Goal: Transaction & Acquisition: Purchase product/service

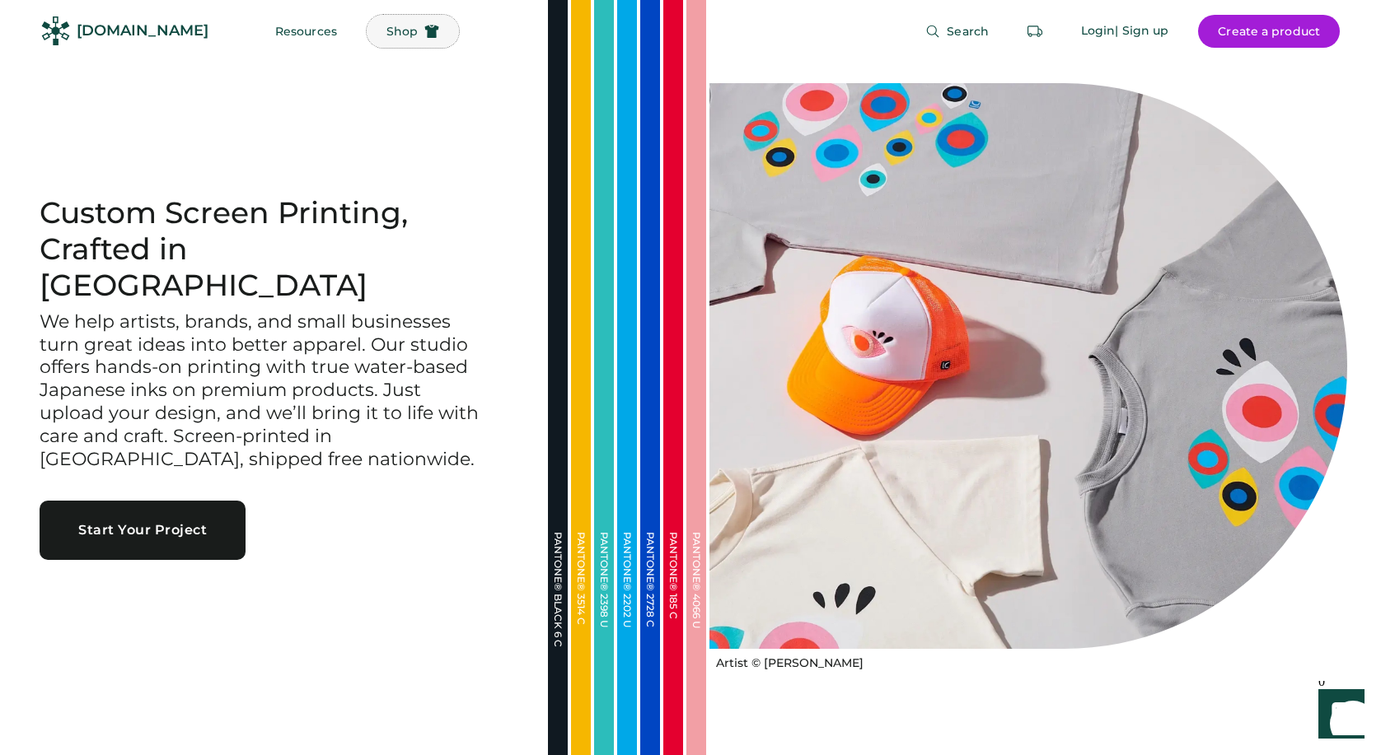
click at [367, 40] on button "Shop" at bounding box center [413, 31] width 92 height 33
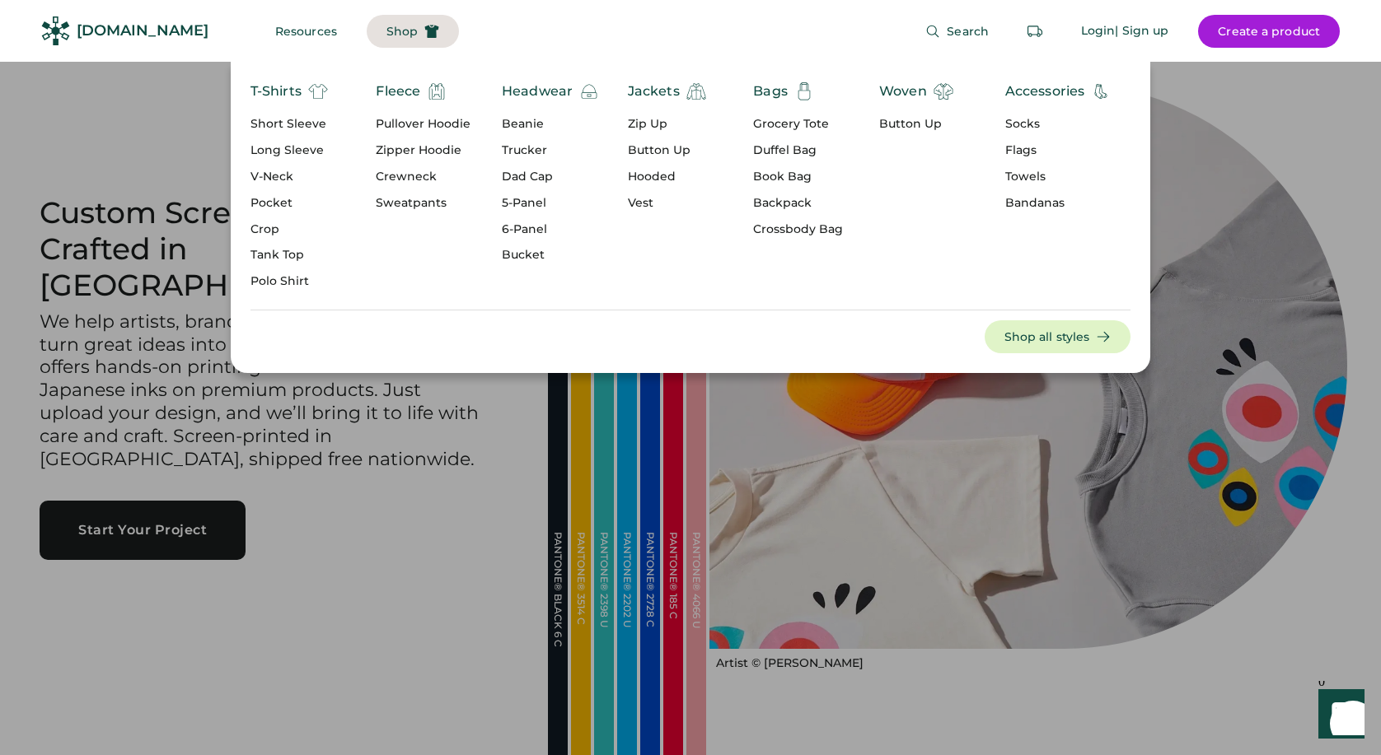
click at [288, 93] on div "T-Shirts" at bounding box center [275, 92] width 51 height 20
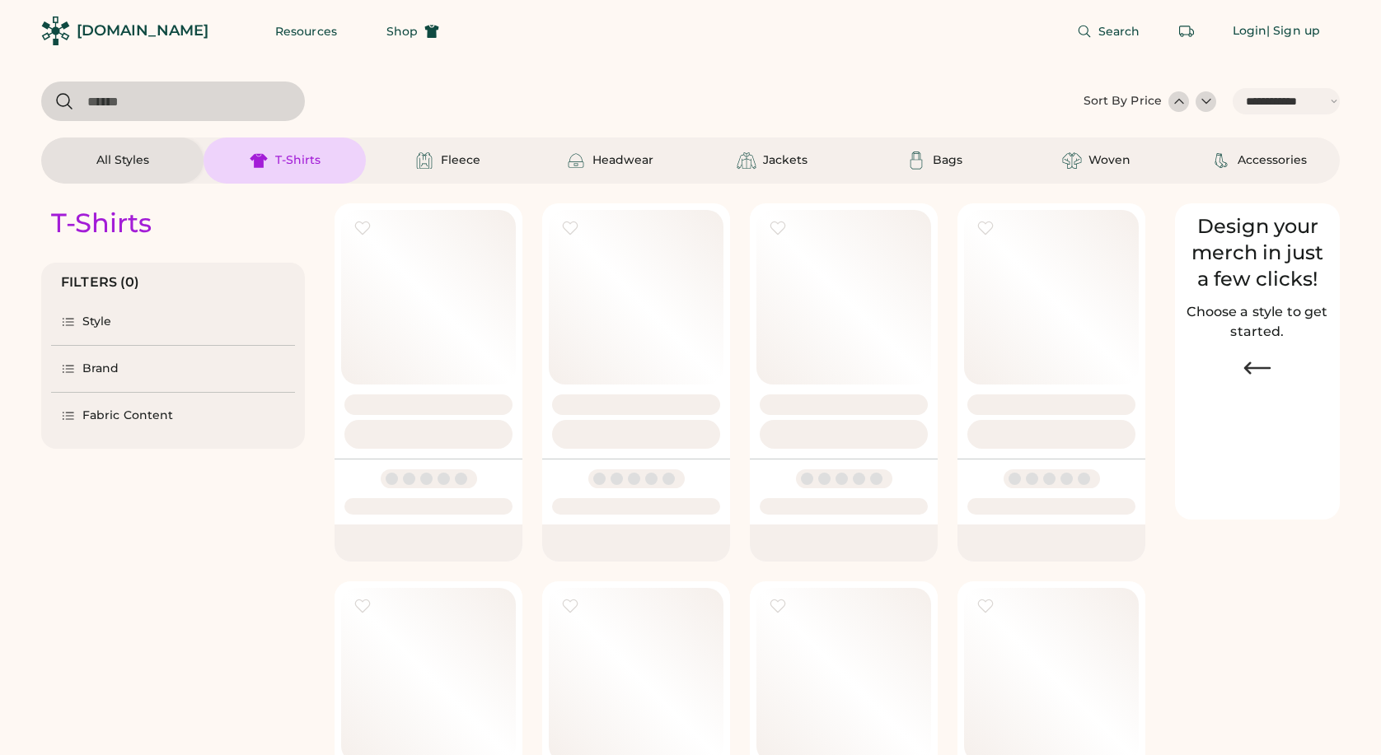
select select "*****"
select select "*"
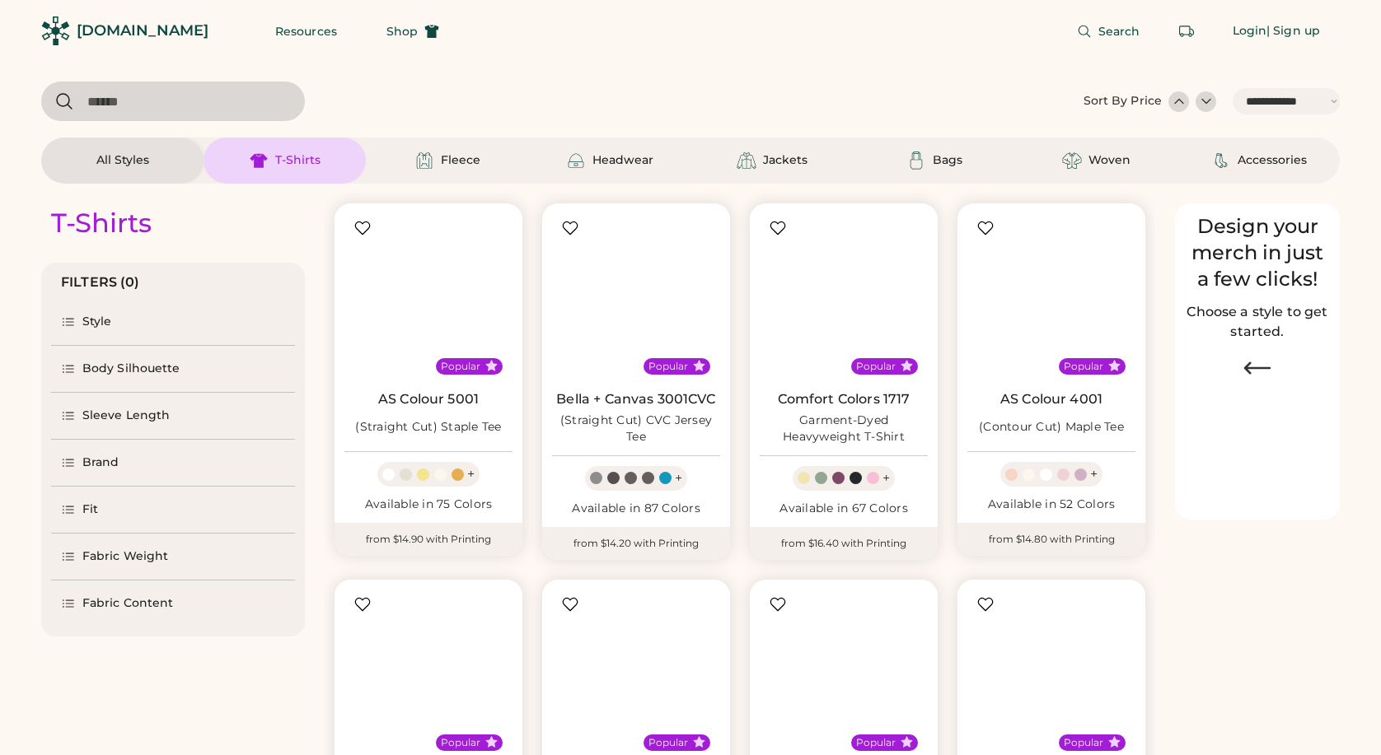
click at [273, 101] on input "input" at bounding box center [173, 102] width 264 height 40
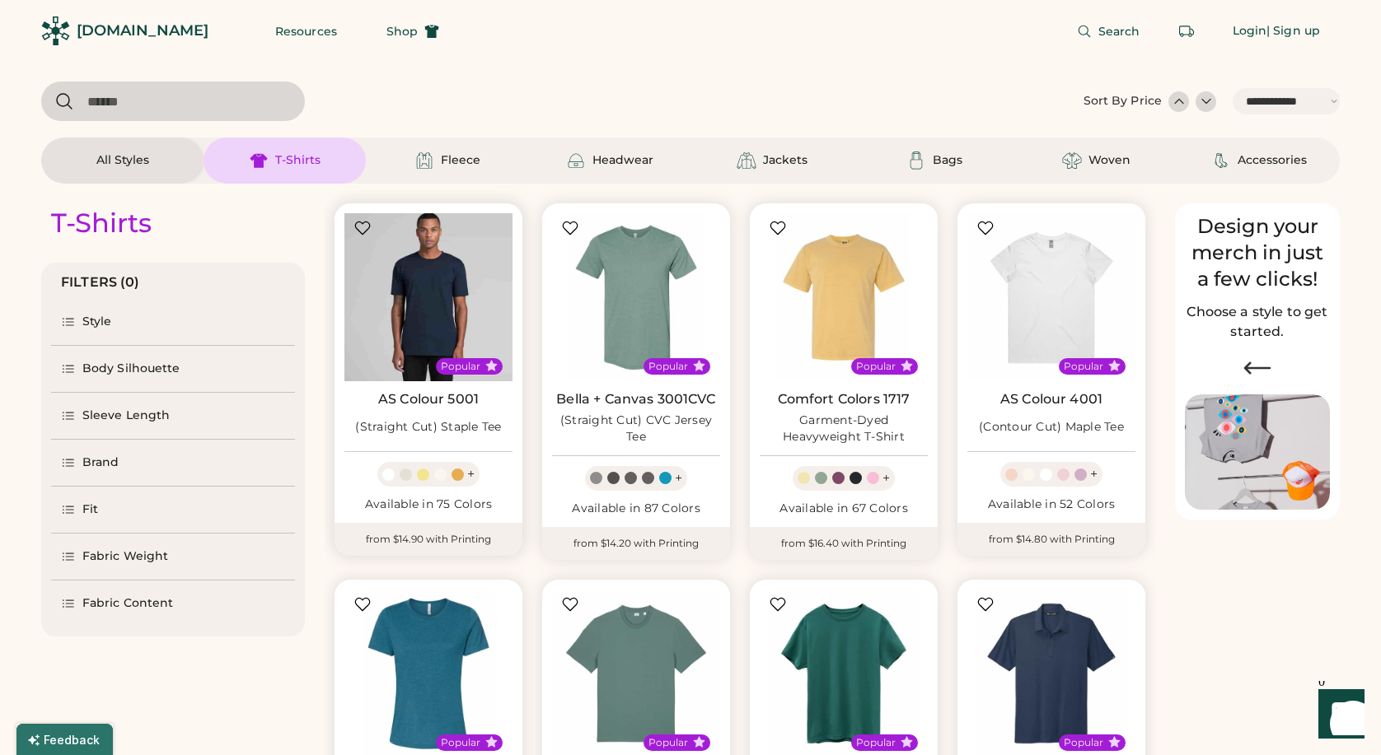
click at [422, 275] on img at bounding box center [428, 297] width 168 height 168
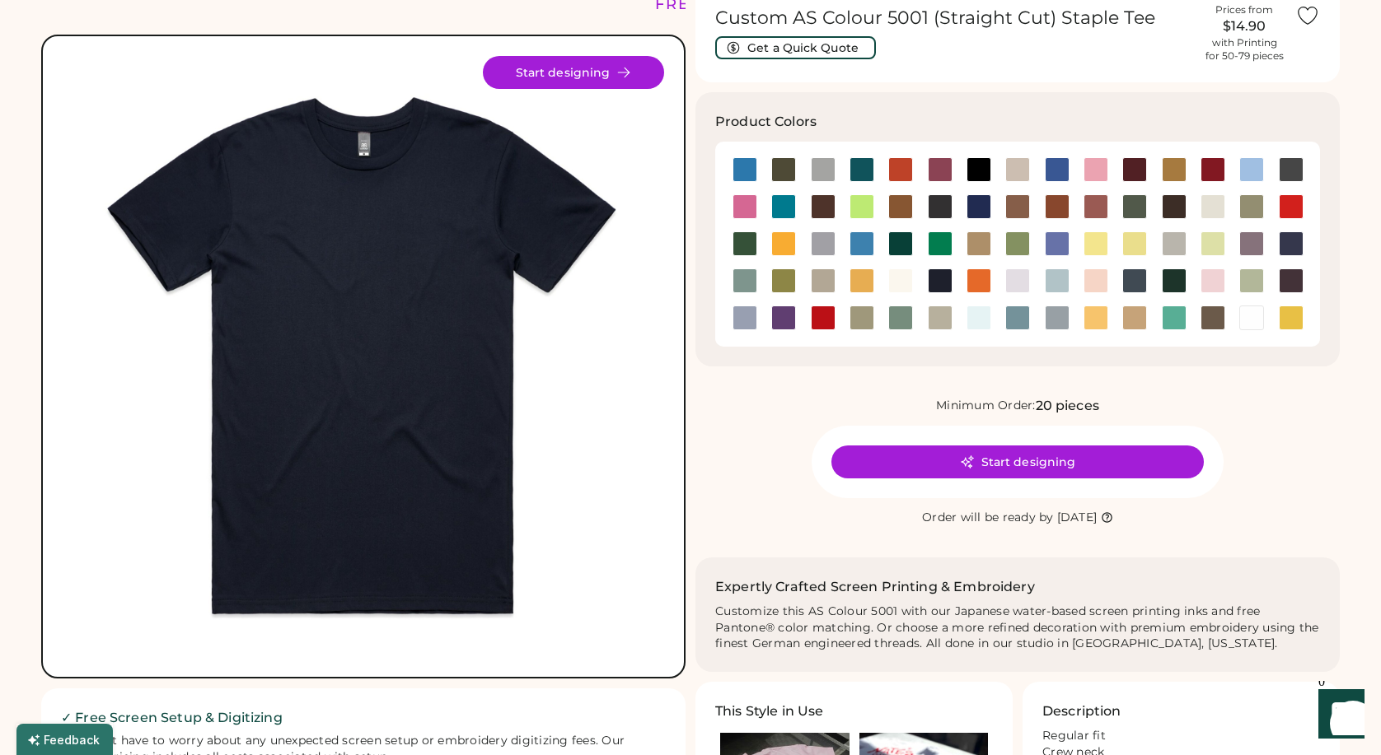
scroll to position [60, 0]
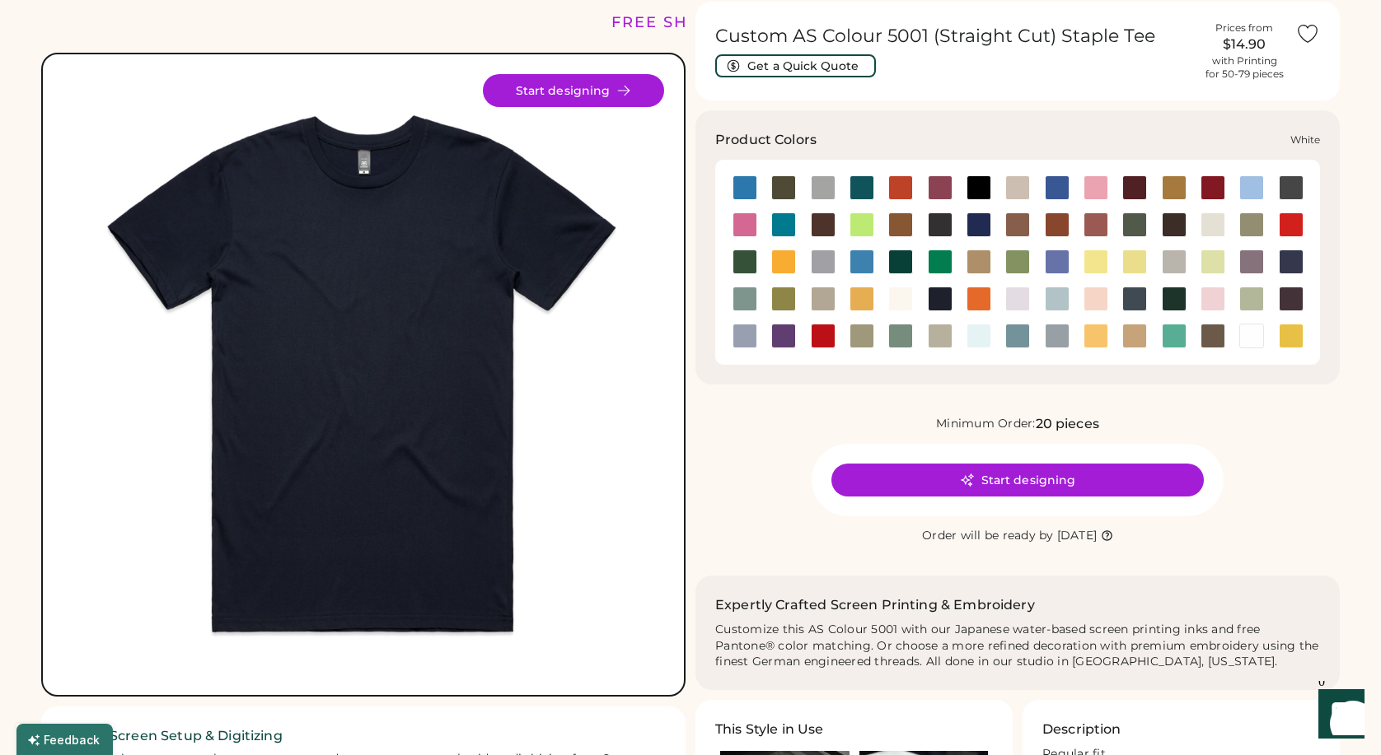
click at [1246, 332] on div at bounding box center [1251, 336] width 25 height 25
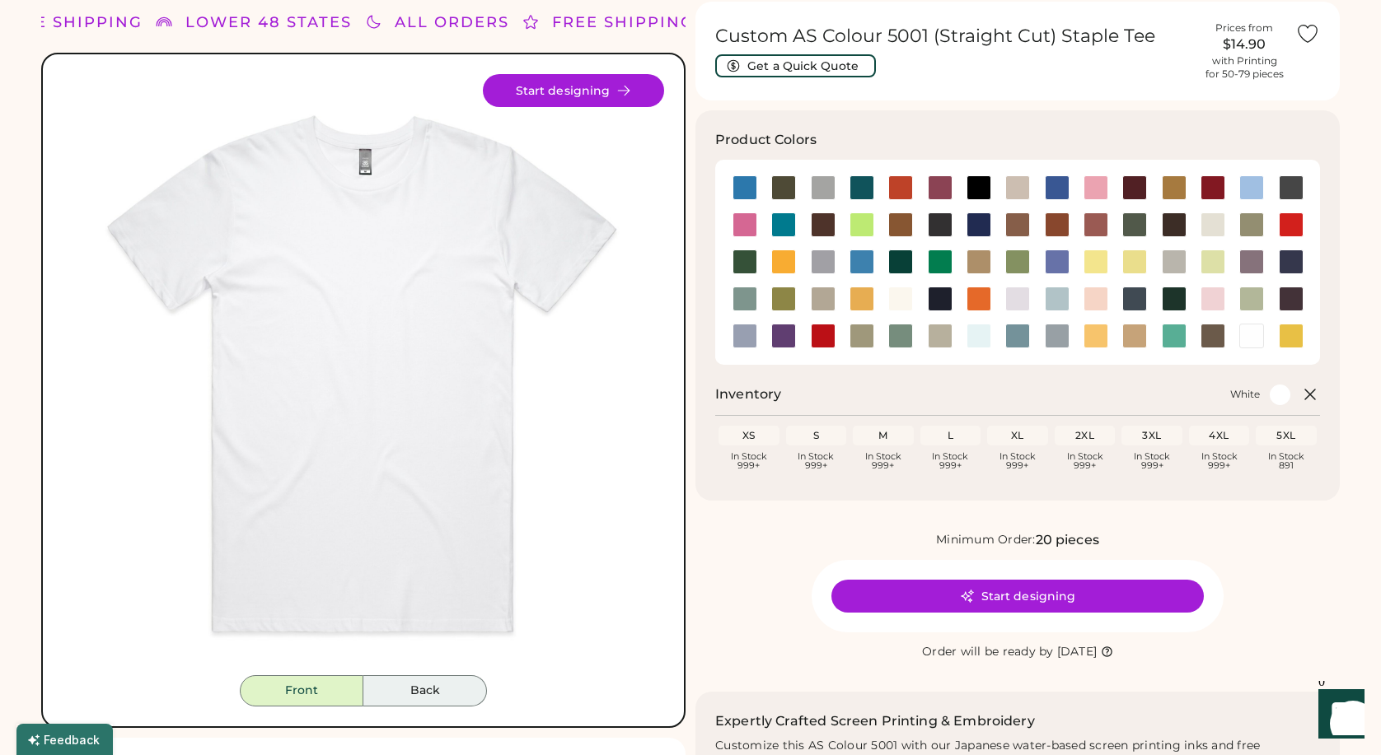
click at [419, 694] on button "Back" at bounding box center [425, 691] width 124 height 31
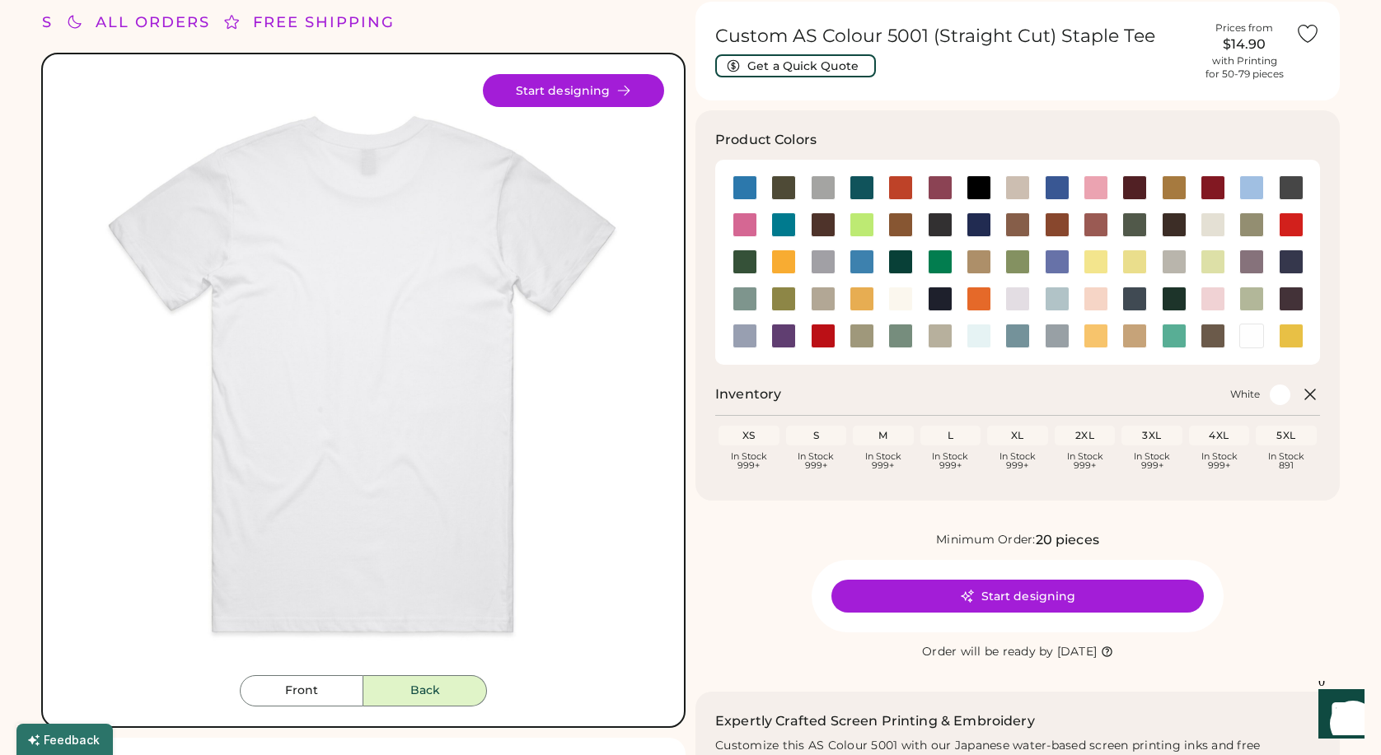
drag, startPoint x: 455, startPoint y: 337, endPoint x: 93, endPoint y: 1, distance: 493.7
click at [0, 0] on body "FREE SHIPPING LOWER 48 STATES ALL ORDERS FREE SHIPPING LOWER 48 STATES ALL ORDE…" at bounding box center [690, 317] width 1381 height 755
